Goal: Task Accomplishment & Management: Use online tool/utility

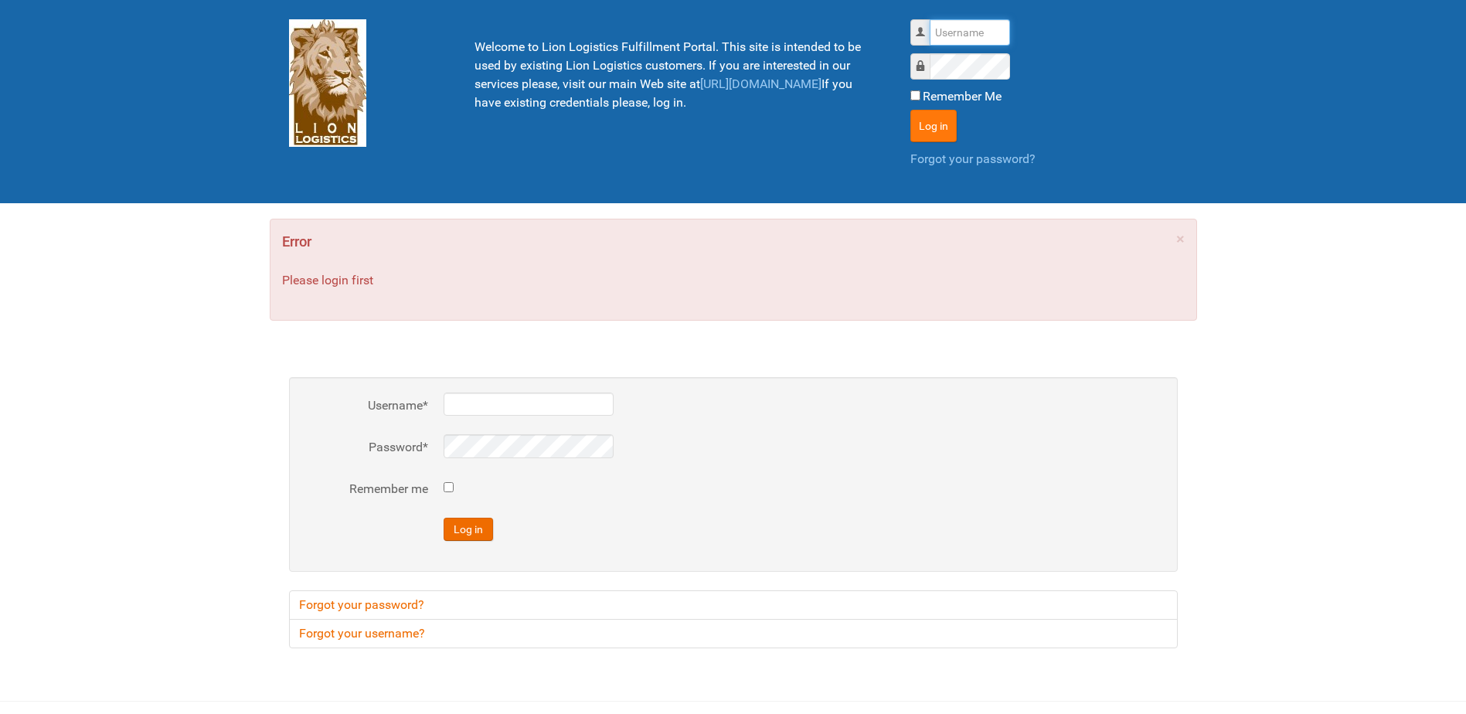
type input "Lion"
click at [923, 131] on button "Log in" at bounding box center [934, 126] width 46 height 32
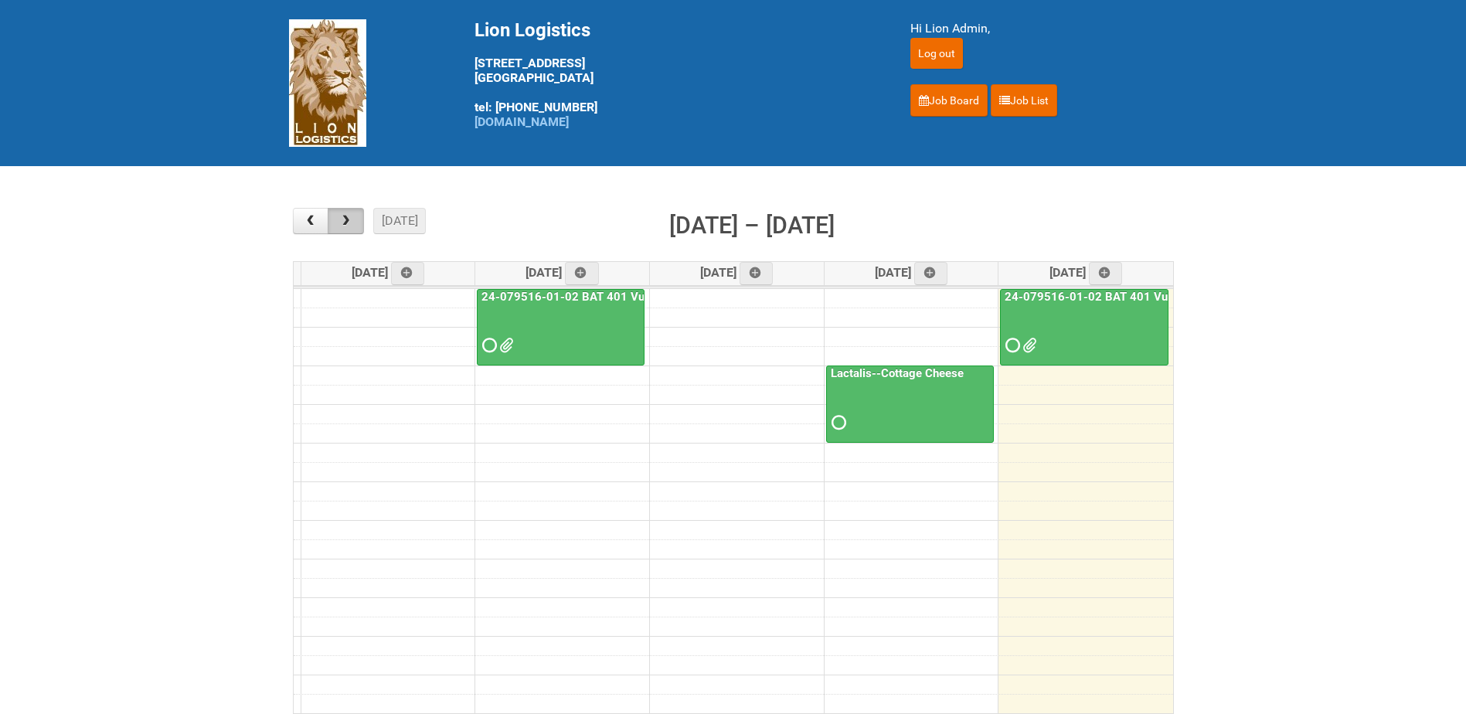
click at [345, 226] on span "button" at bounding box center [346, 221] width 15 height 12
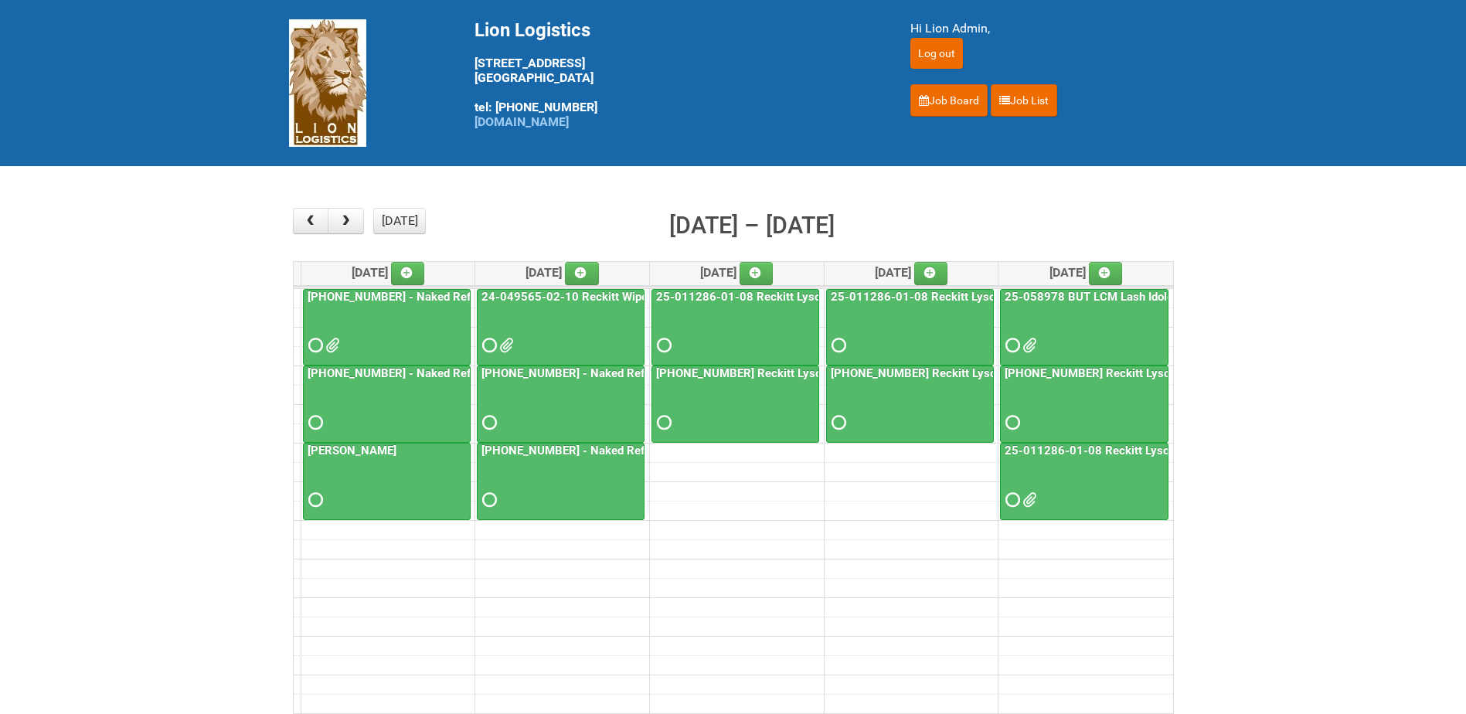
click at [542, 295] on link "24-049565-02-10 Reckitt Wipes HUT Stages 1-3" at bounding box center [612, 297] width 266 height 14
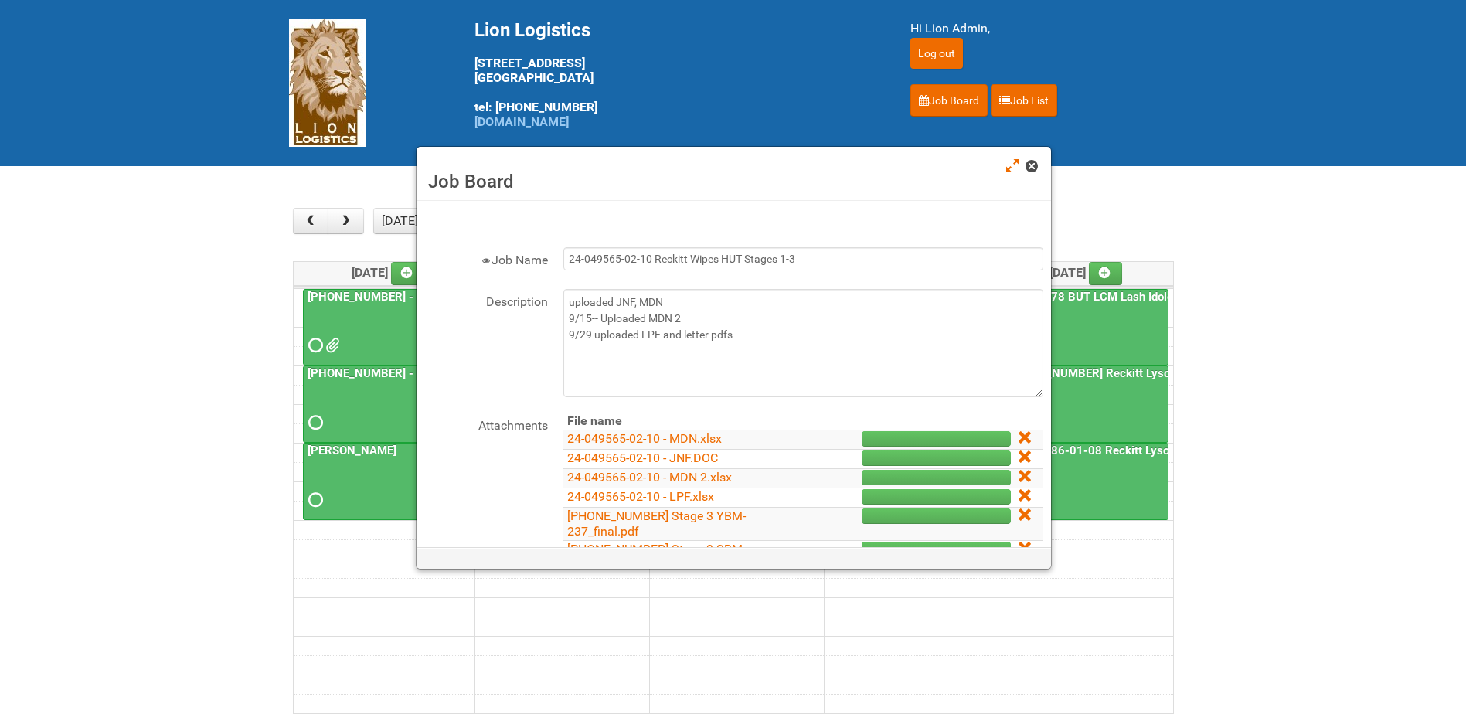
click at [1028, 171] on span at bounding box center [1031, 166] width 11 height 11
